Goal: Find specific page/section: Find specific page/section

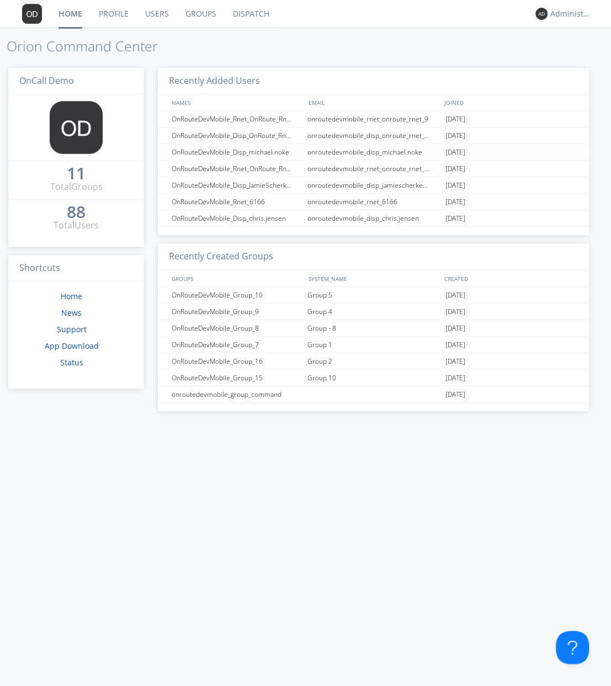
click at [245, 15] on link "Dispatch" at bounding box center [251, 14] width 53 height 28
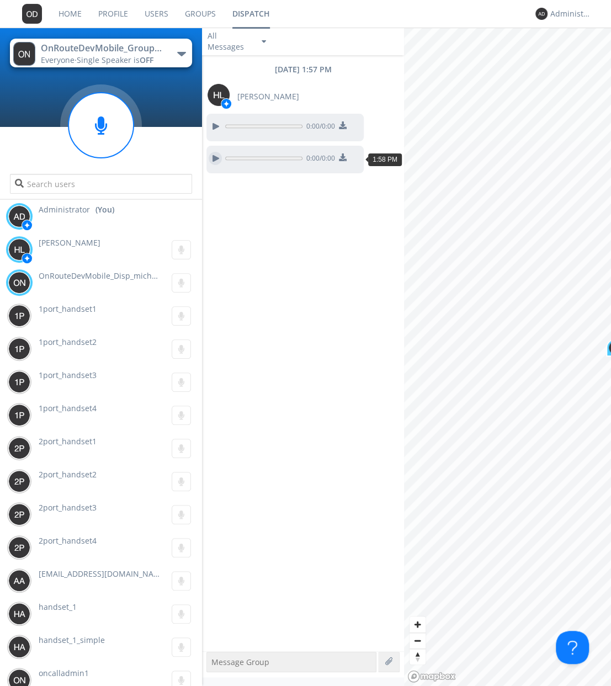
click at [215, 156] on div at bounding box center [215, 158] width 13 height 13
click at [113, 125] on circle at bounding box center [100, 125] width 65 height 65
click at [217, 157] on div at bounding box center [215, 158] width 13 height 13
click at [259, 238] on div "[DATE] 1:57 PM [PERSON_NAME] 0:00 / 0:00 0:01 / 0:03" at bounding box center [303, 353] width 202 height 596
click at [96, 119] on circle at bounding box center [100, 125] width 65 height 65
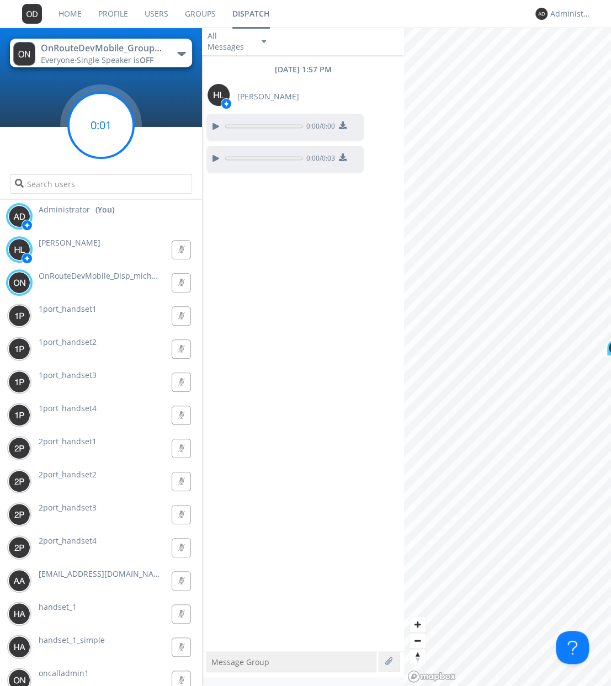
click at [102, 125] on g at bounding box center [100, 125] width 65 height 65
